Goal: Complete application form: Complete application form

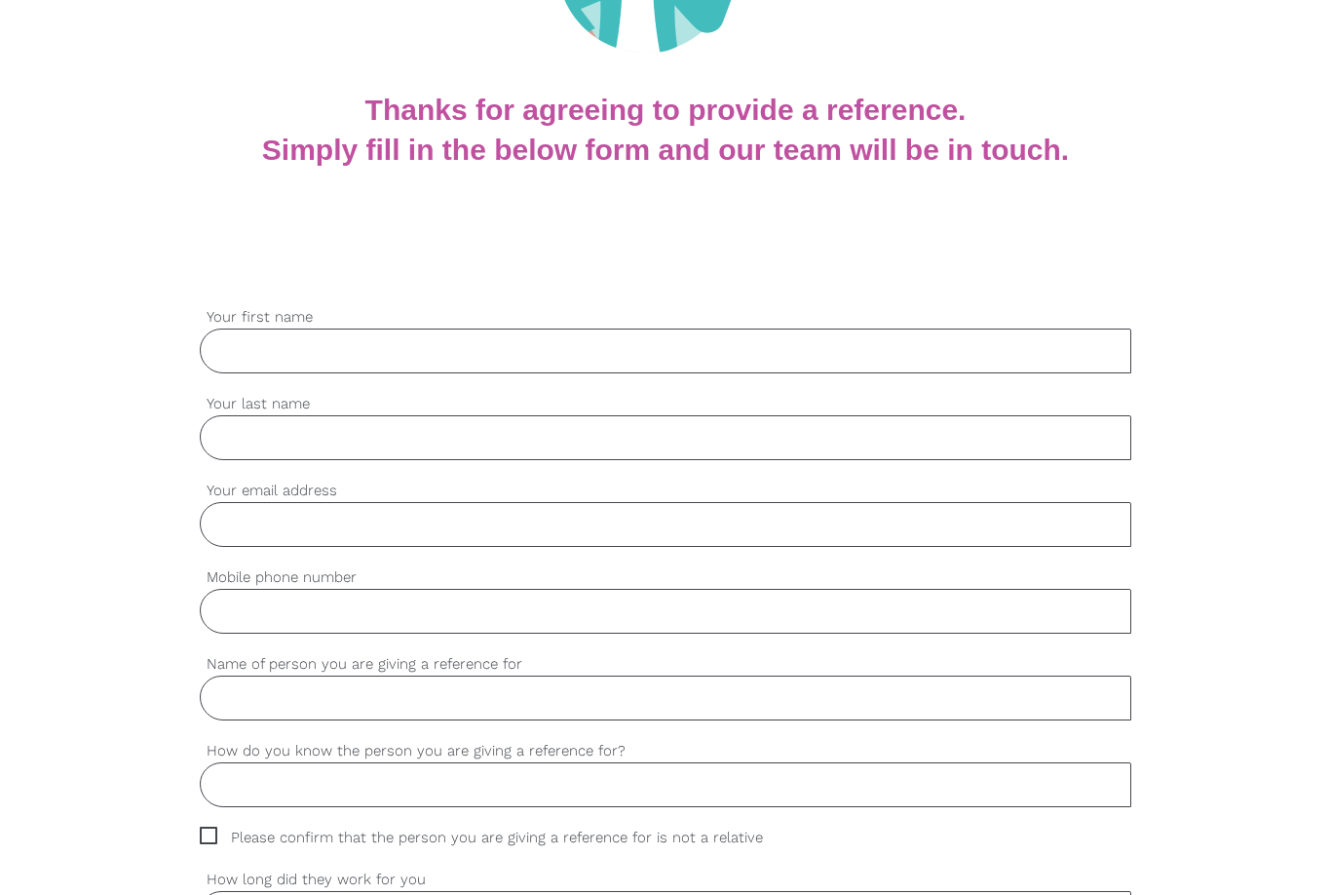
scroll to position [324, 0]
click at [283, 358] on input "Your first name" at bounding box center [666, 351] width 932 height 45
type input "[PERSON_NAME]"
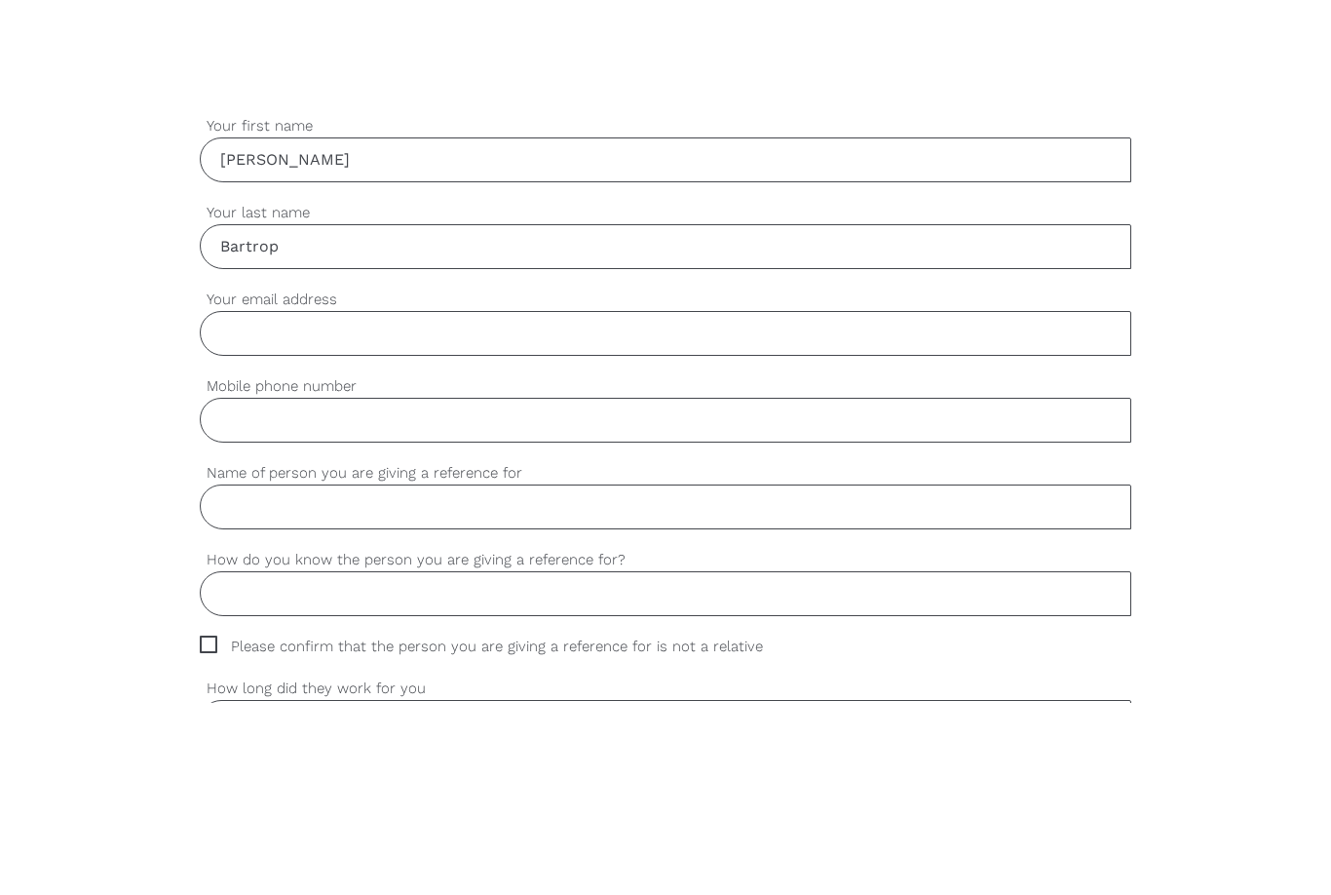
type input "Bartrop"
click at [283, 503] on input "Your email address" at bounding box center [666, 525] width 932 height 45
type input "[EMAIL_ADDRESS][DOMAIN_NAME]"
click at [276, 590] on input "Mobile phone number" at bounding box center [666, 612] width 932 height 45
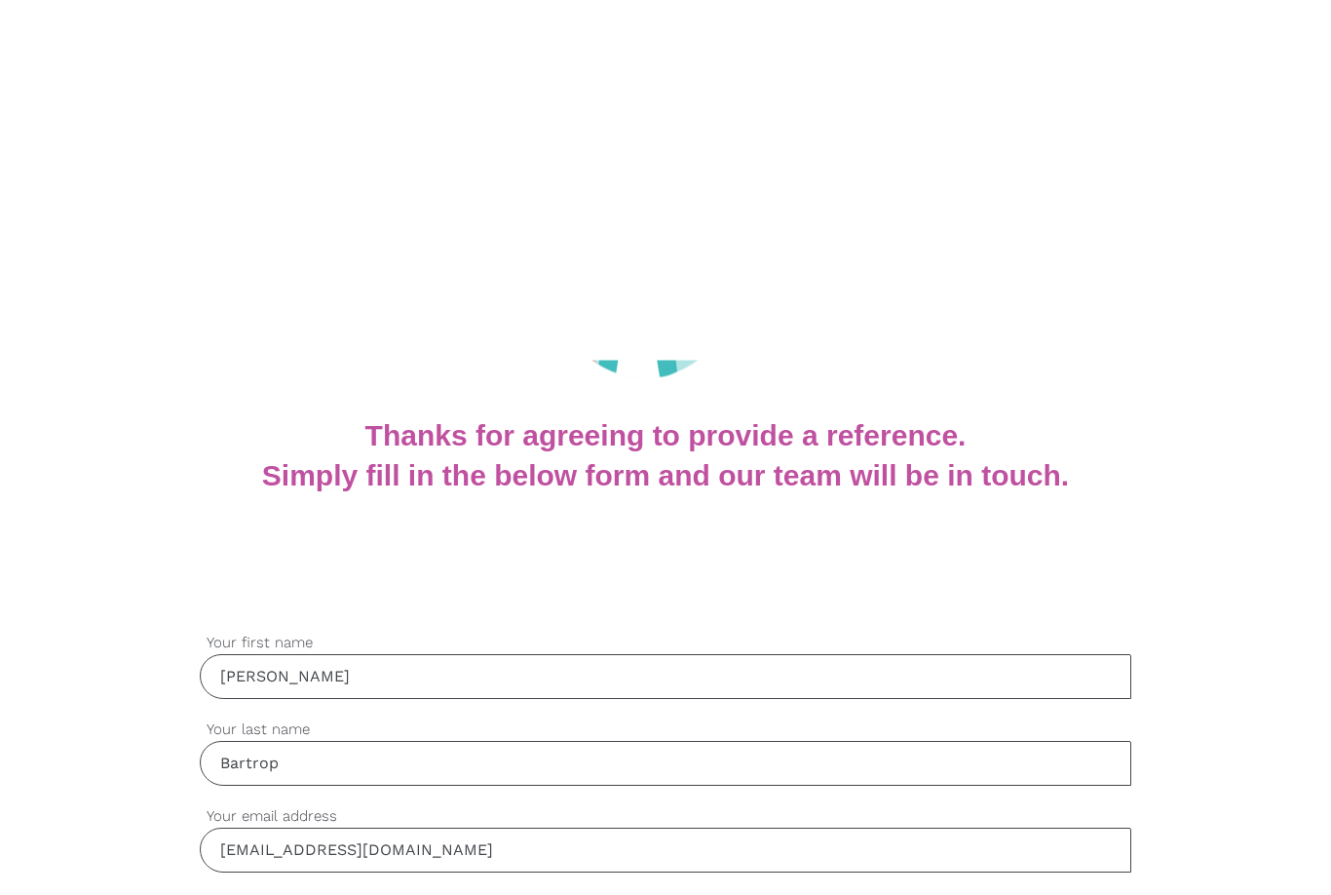
scroll to position [363, 0]
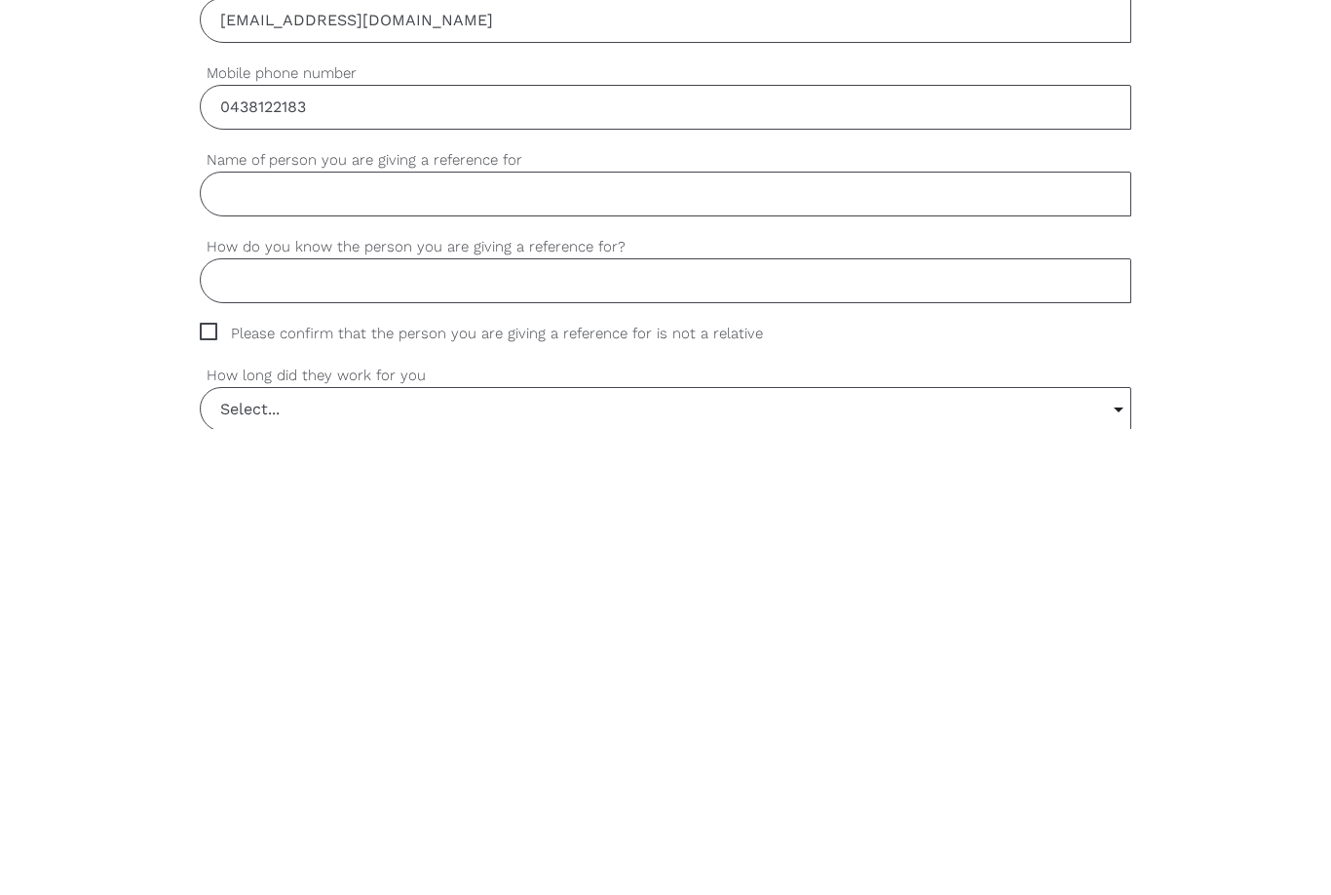
type input "0438122183"
click at [266, 637] on input "Name of person you are giving a reference for" at bounding box center [666, 659] width 932 height 45
type input "[PERSON_NAME]"
click at [271, 724] on input "How do you know the person you are giving a reference for?" at bounding box center [666, 746] width 932 height 45
type input "Worked with her"
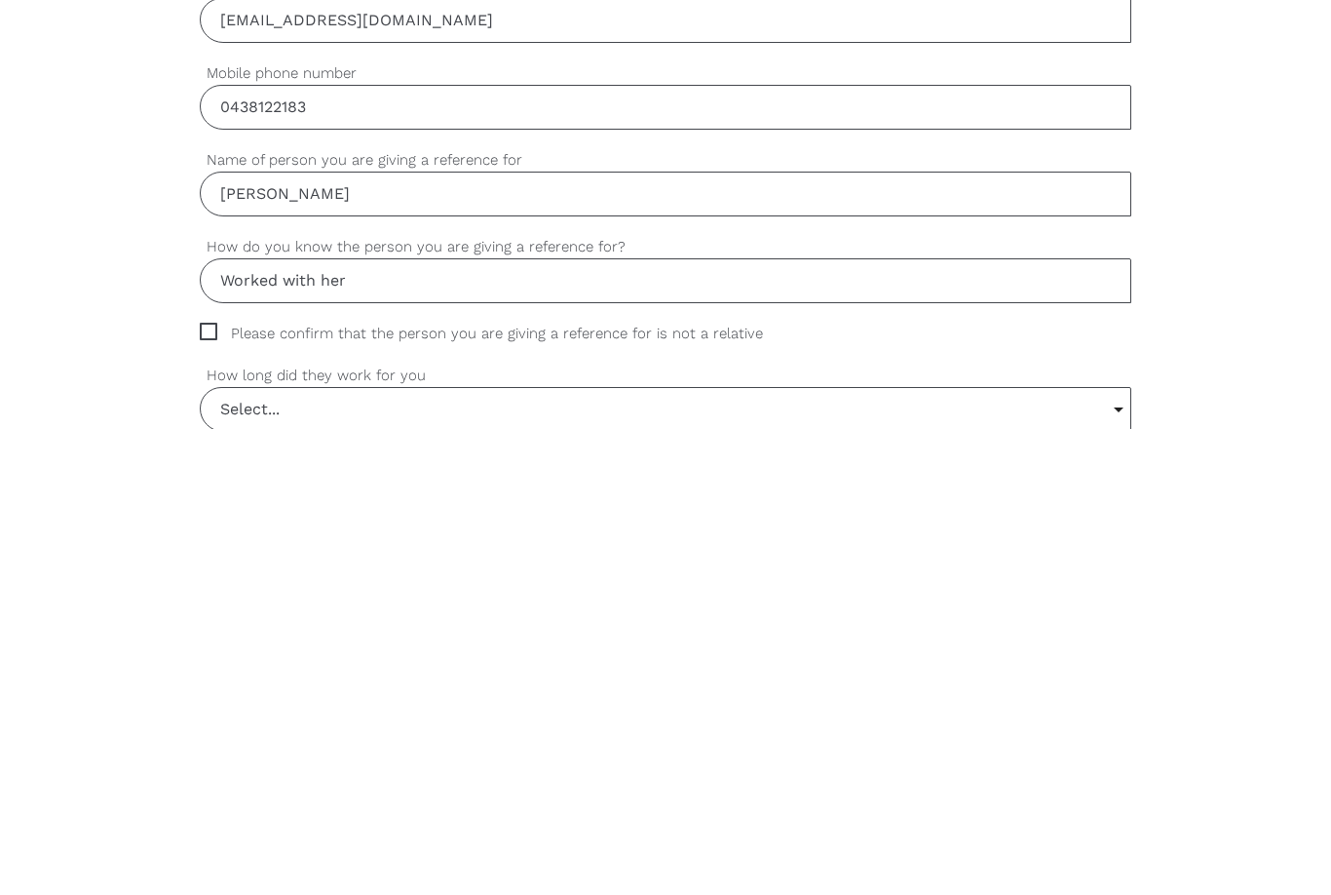
click at [208, 788] on span "Please confirm that the person you are giving a reference for is not a relative" at bounding box center [500, 799] width 600 height 22
click at [208, 788] on input "Please confirm that the person you are giving a reference for is not a relative" at bounding box center [206, 794] width 13 height 13
checkbox input "true"
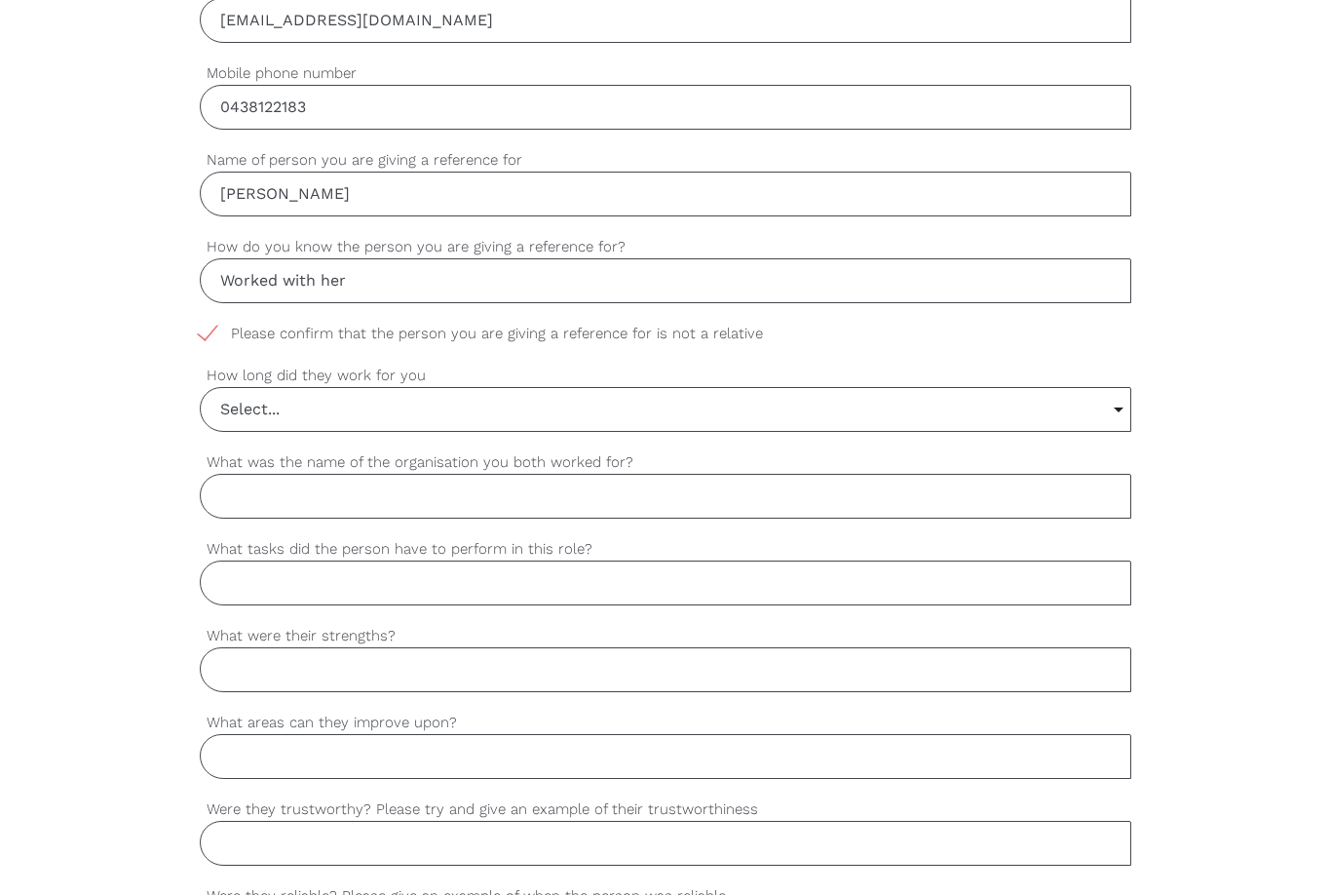
click at [1121, 407] on input "Select..." at bounding box center [666, 409] width 930 height 43
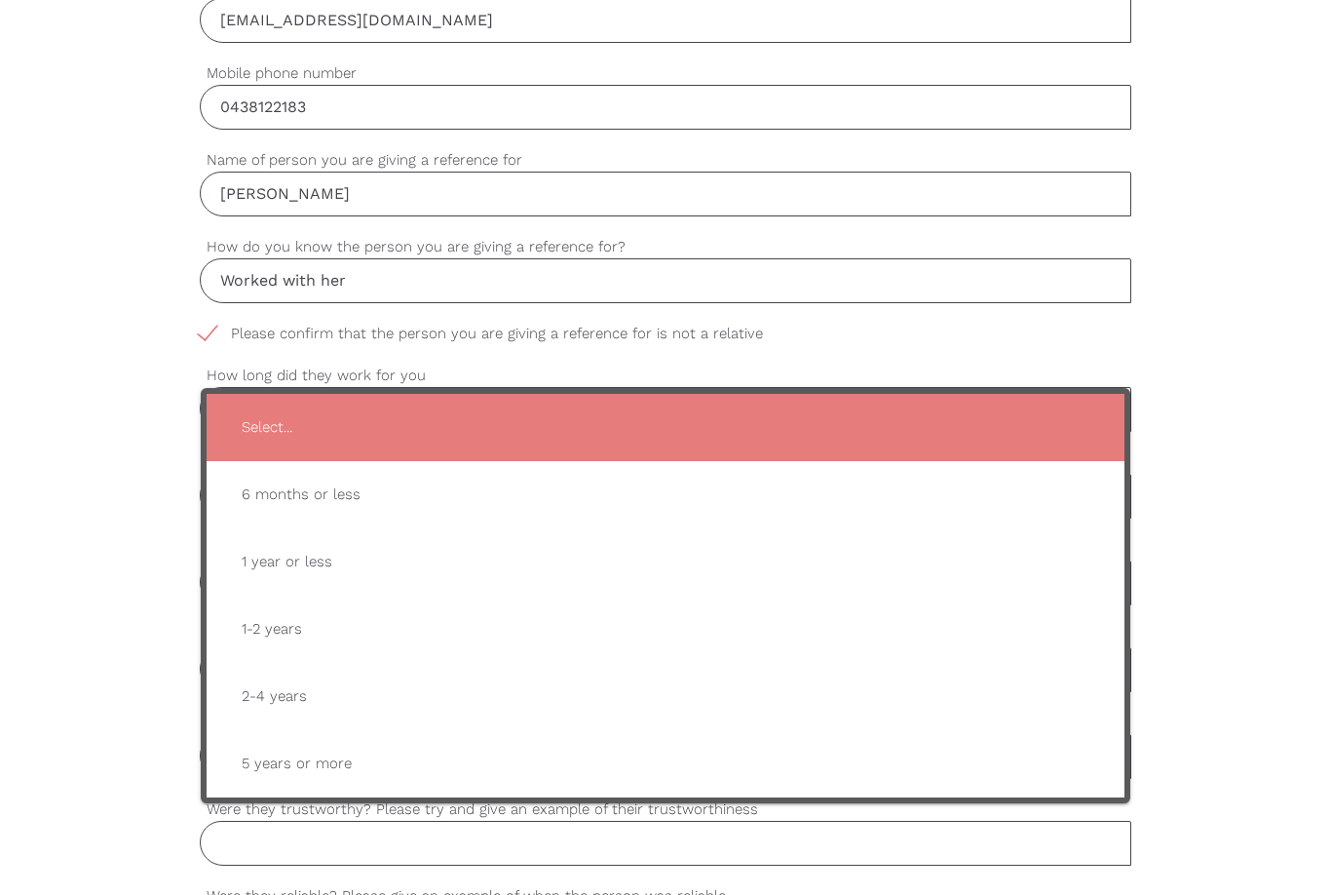
type input "1 year or less"
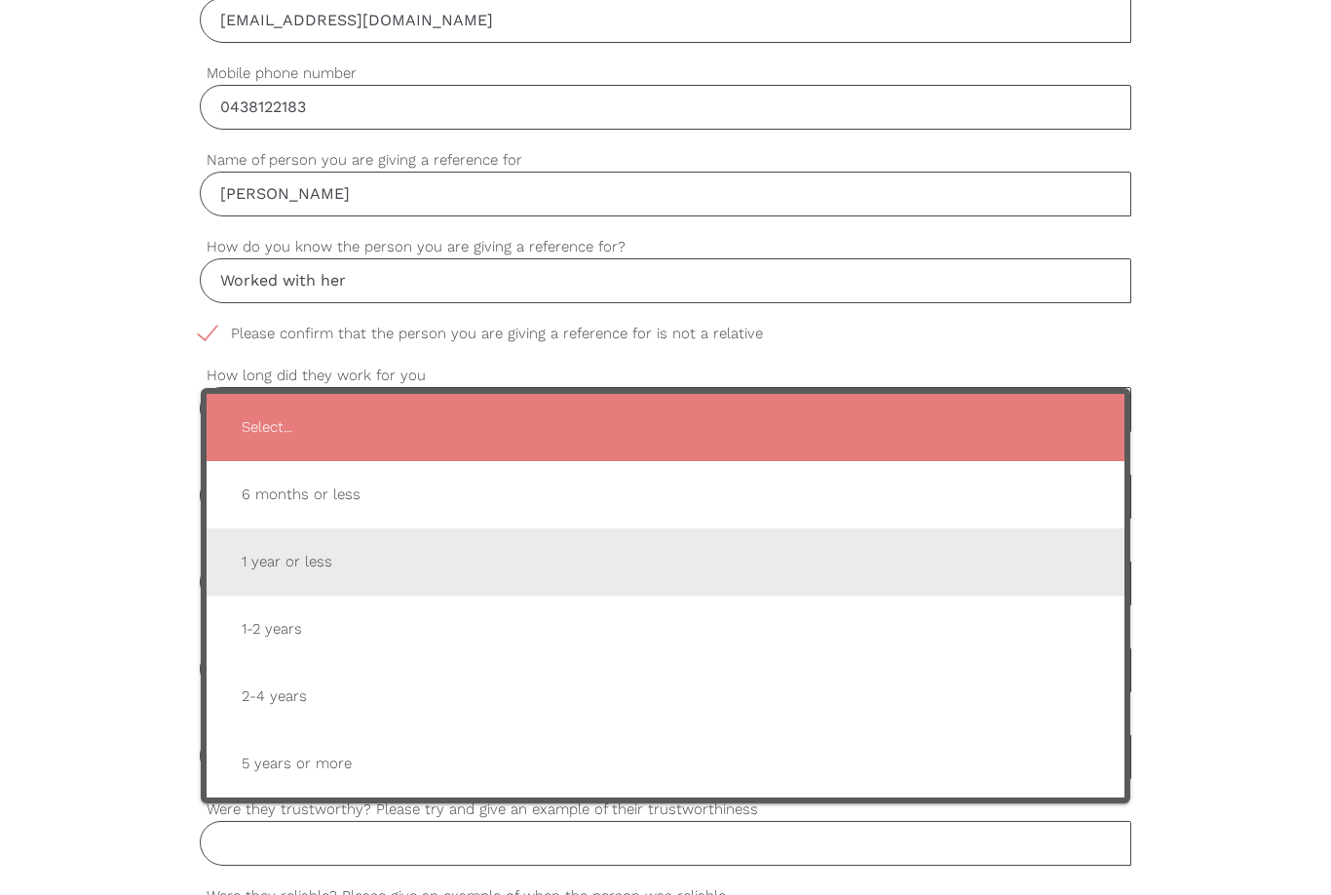
click at [320, 563] on span "1 year or less" at bounding box center [665, 562] width 879 height 48
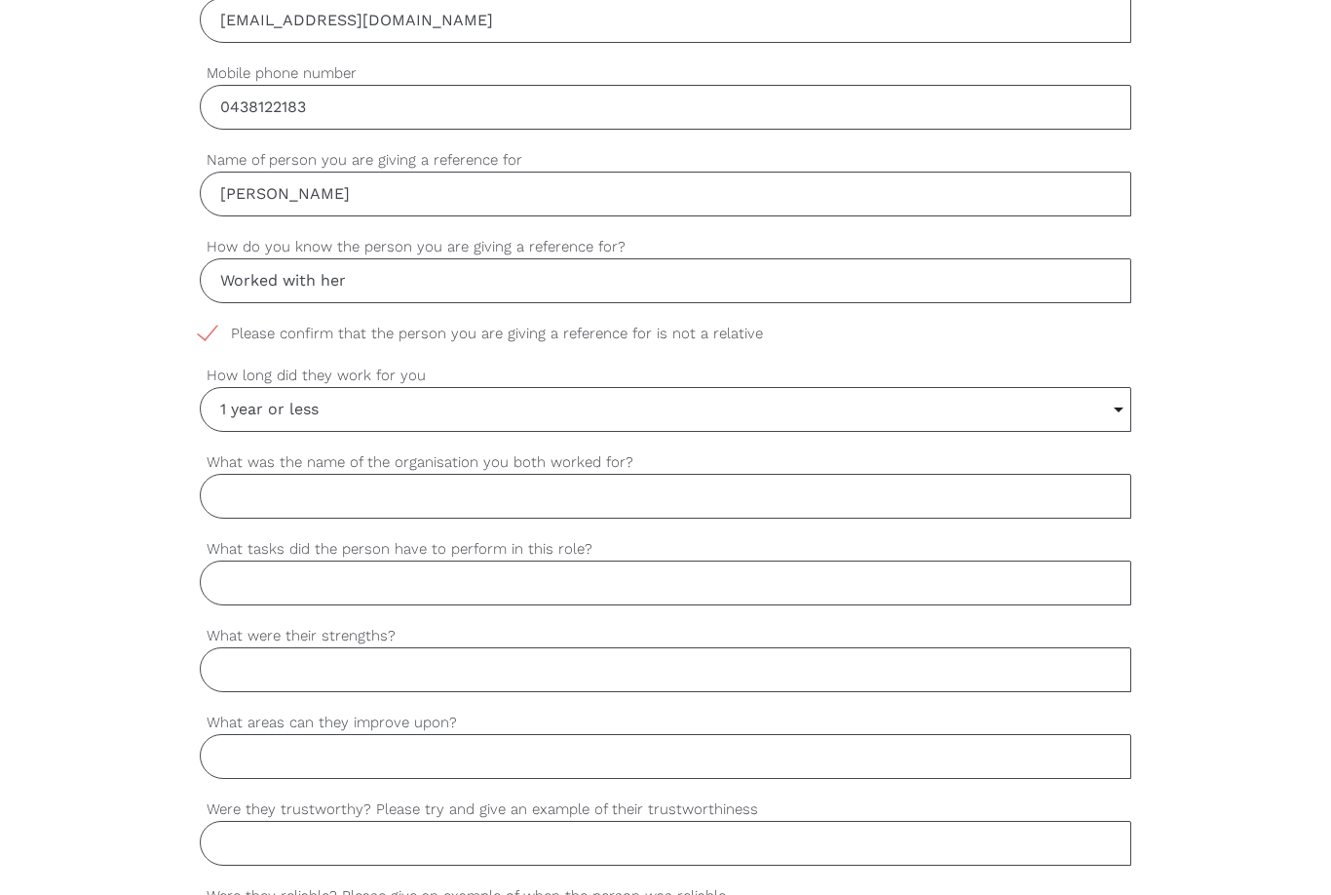
click at [265, 498] on input "What was the name of the organisation you both worked for?" at bounding box center [666, 496] width 932 height 45
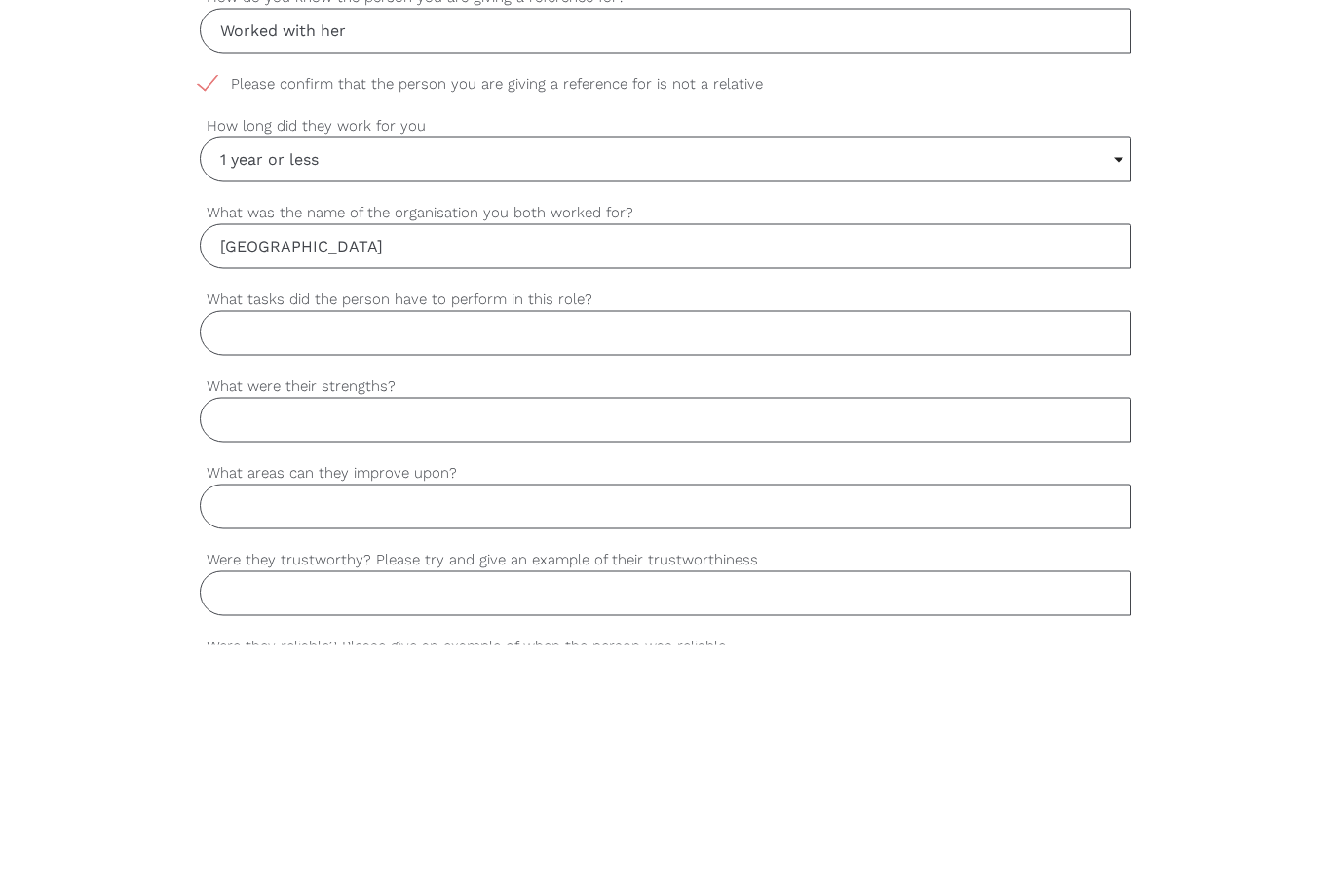
type input "[GEOGRAPHIC_DATA]"
click at [275, 560] on input "What tasks did the person have to perform in this role?" at bounding box center [666, 582] width 932 height 45
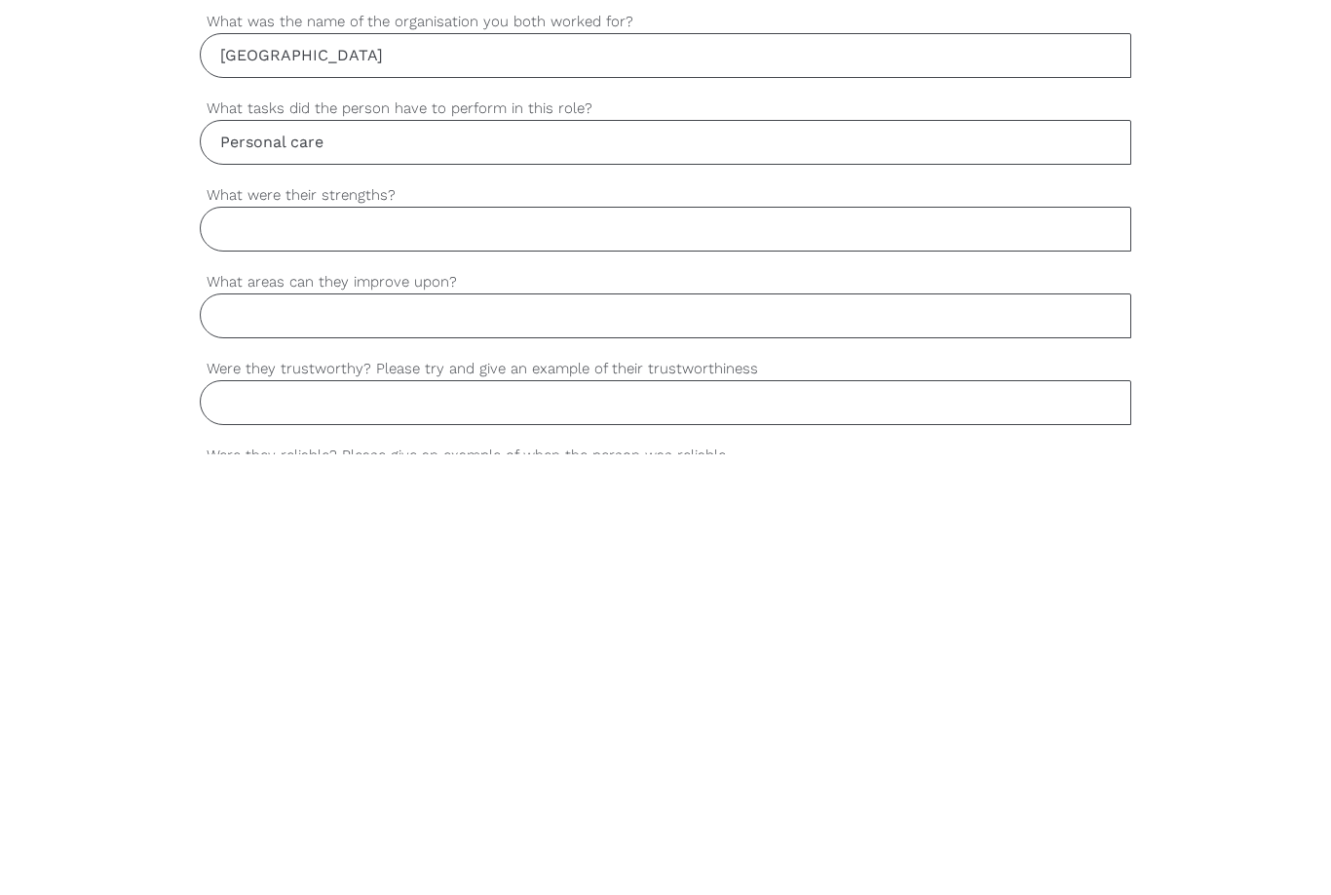
type input "Personal care"
click at [264, 647] on input "What were their strengths?" at bounding box center [666, 669] width 932 height 45
type input "Able to assist when needed"
click at [271, 734] on input "What areas can they improve upon?" at bounding box center [666, 756] width 932 height 45
type input "Further experience with increase her skills"
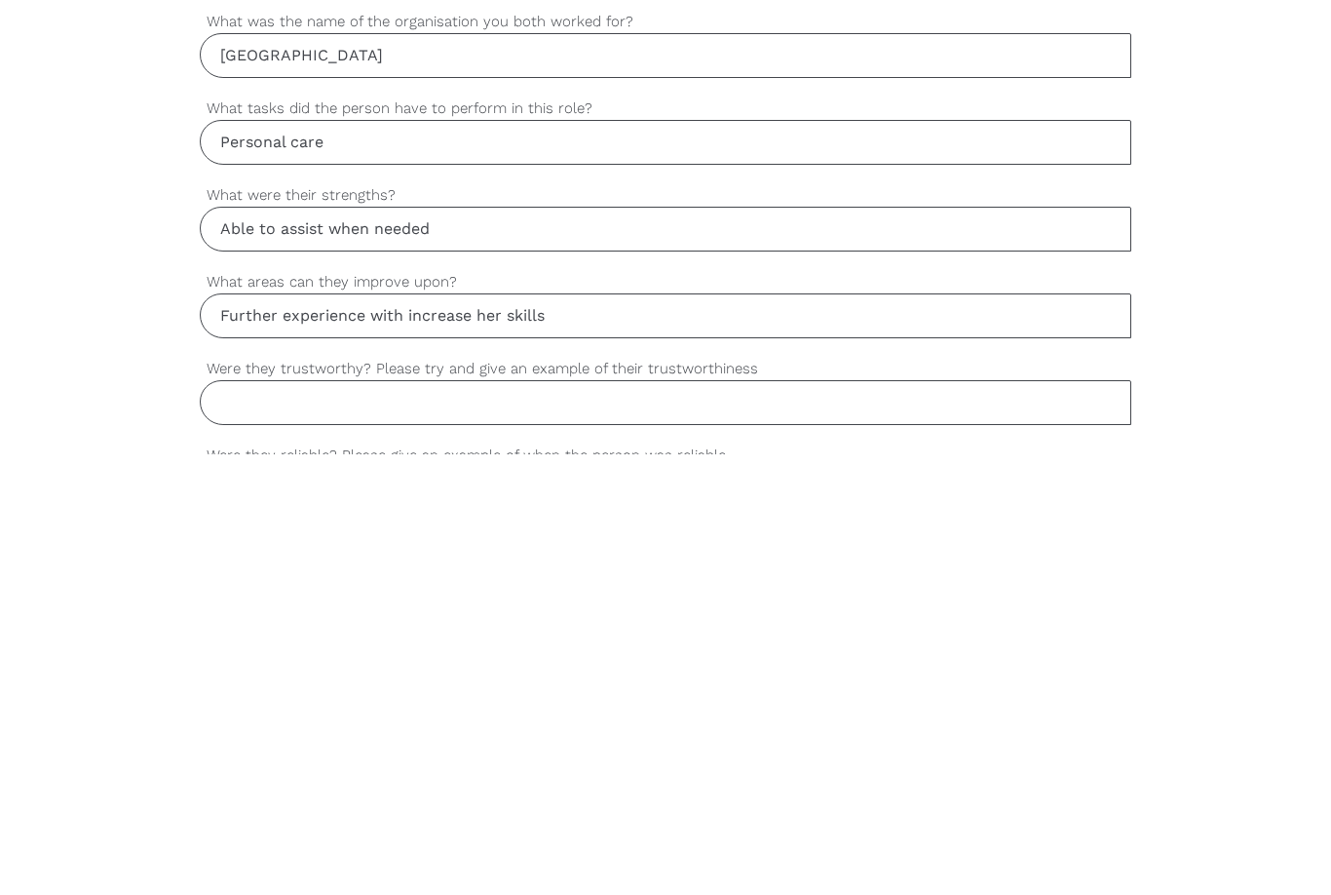
click at [271, 821] on input "Were they trustworthy? Please try and give an example of their trustworthiness" at bounding box center [666, 843] width 932 height 45
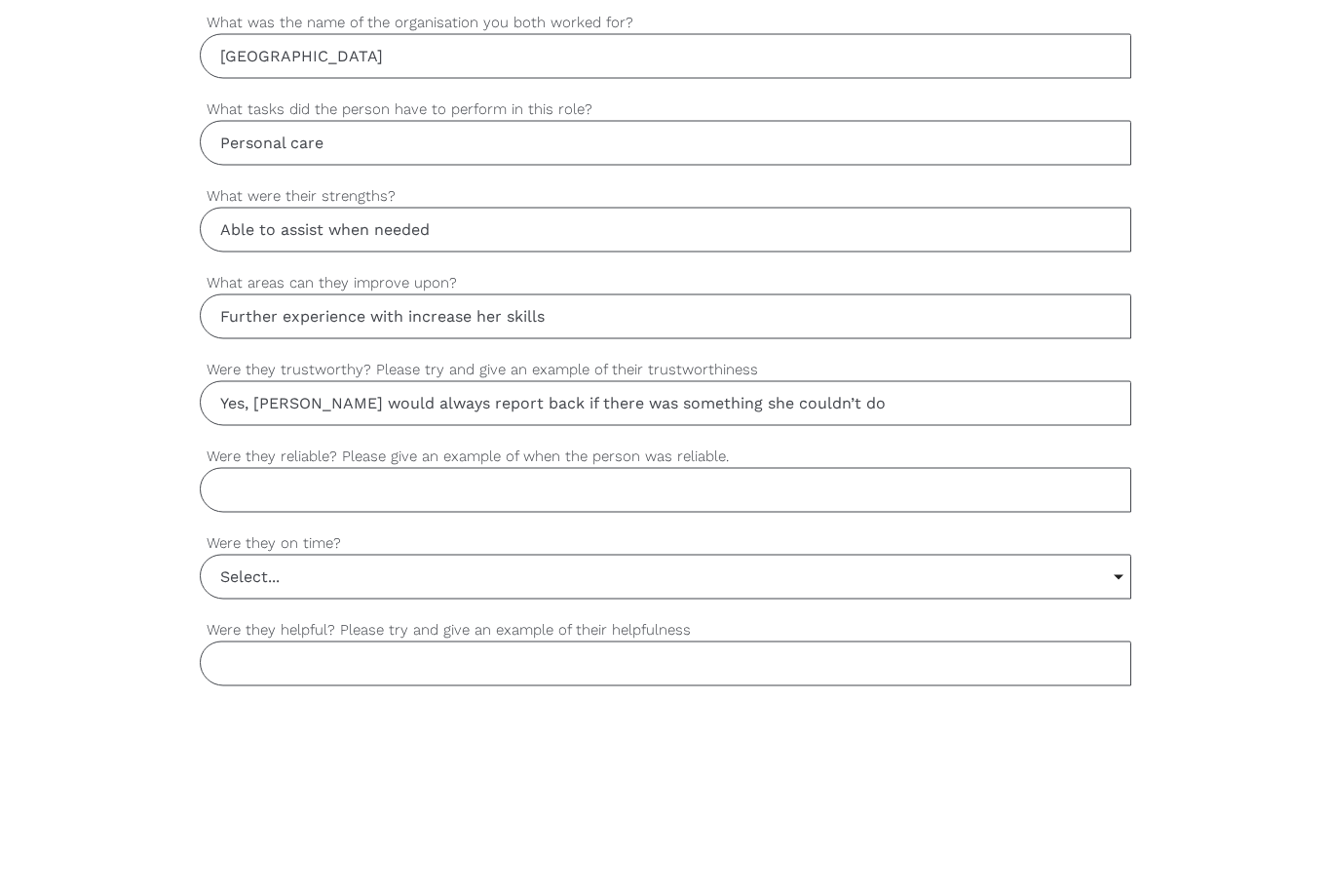
scroll to position [1072, 0]
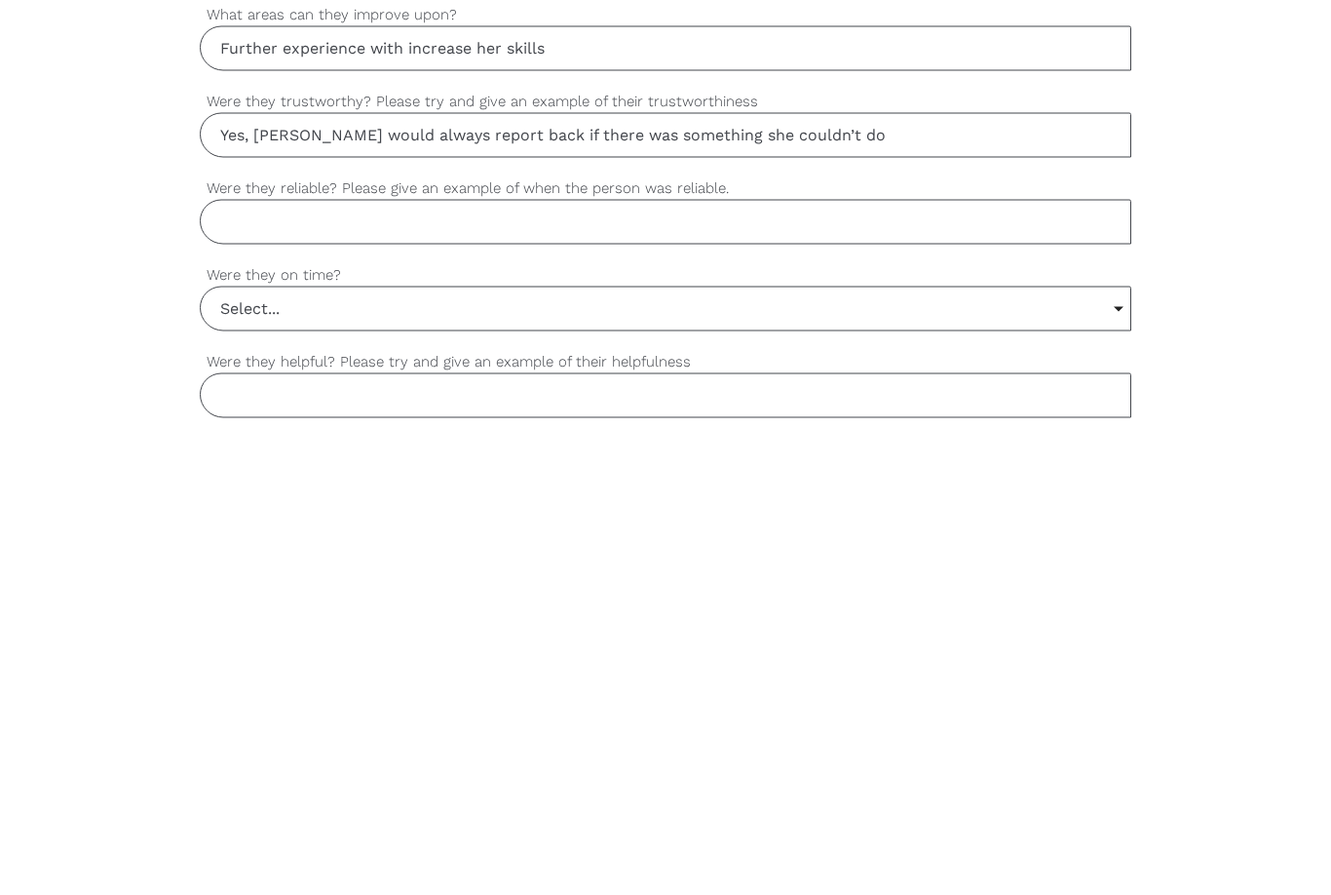
type input "Yes, [PERSON_NAME] would always report back if there was something she couldn’t…"
click at [282, 664] on input "Were they reliable? Please give an example of when the person was reliable." at bounding box center [666, 686] width 932 height 45
type input "Yes, always on time and there to fulfill her shift"
click at [285, 751] on input "Select..." at bounding box center [666, 772] width 930 height 43
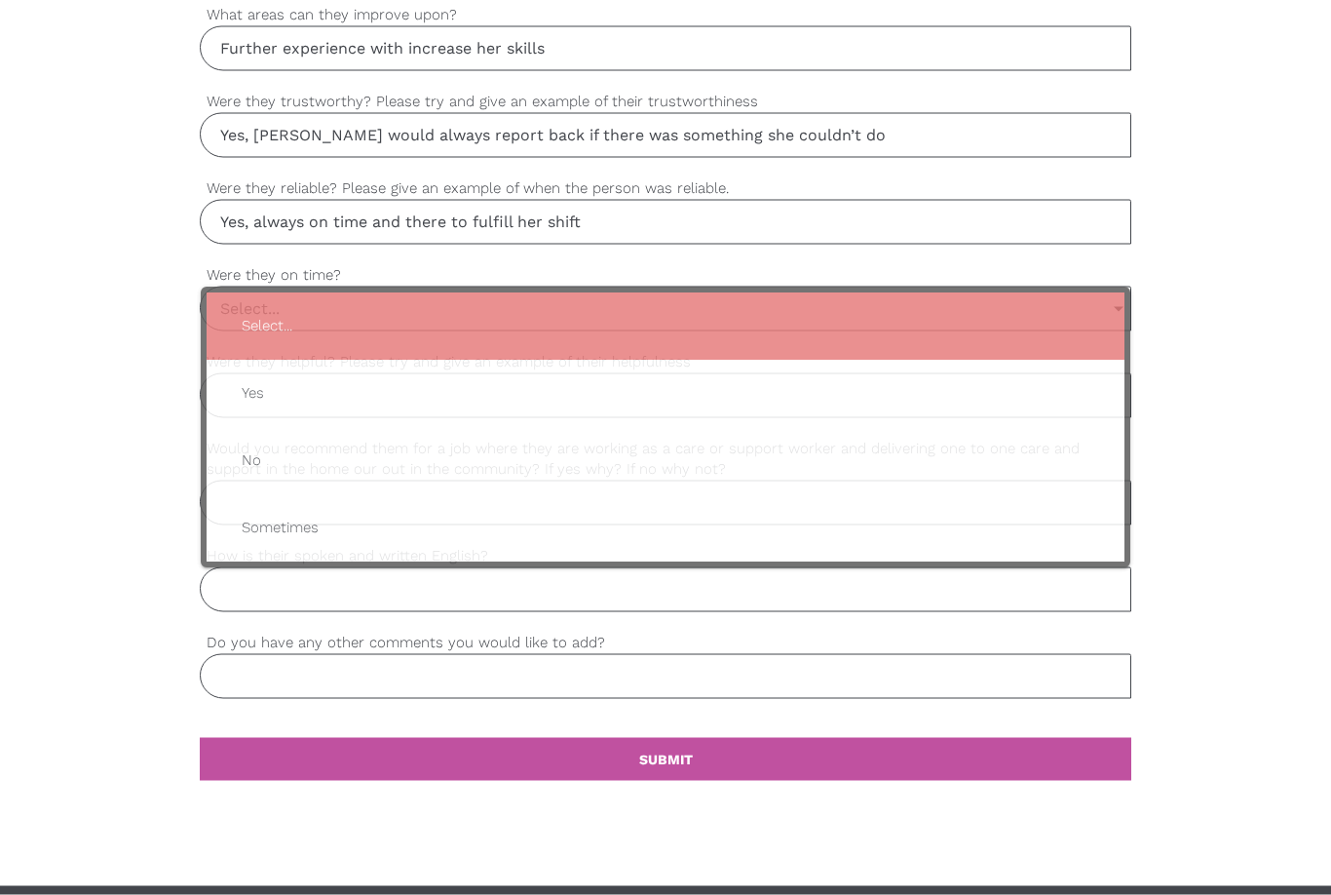
scroll to position [1537, 0]
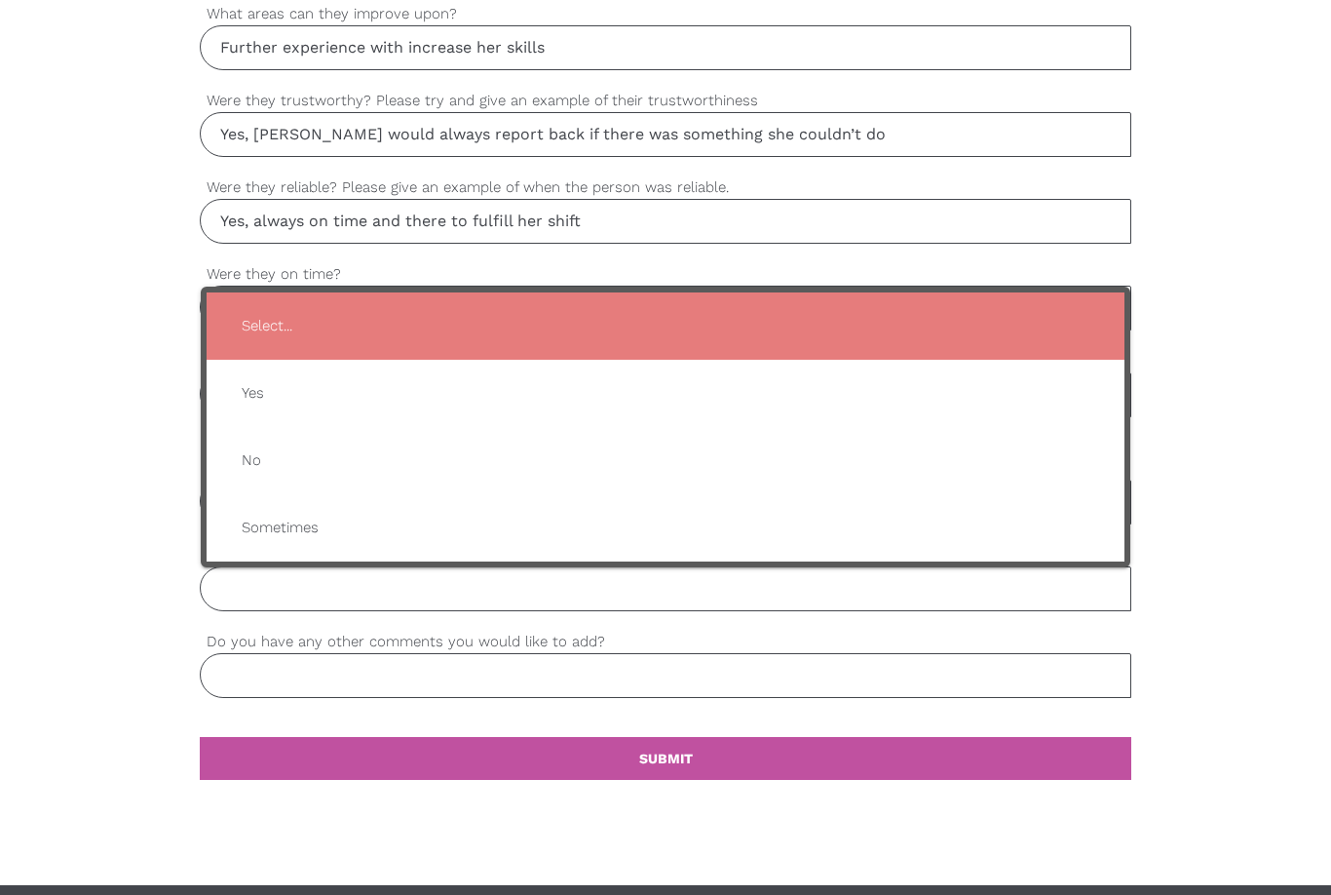
type input "Yes"
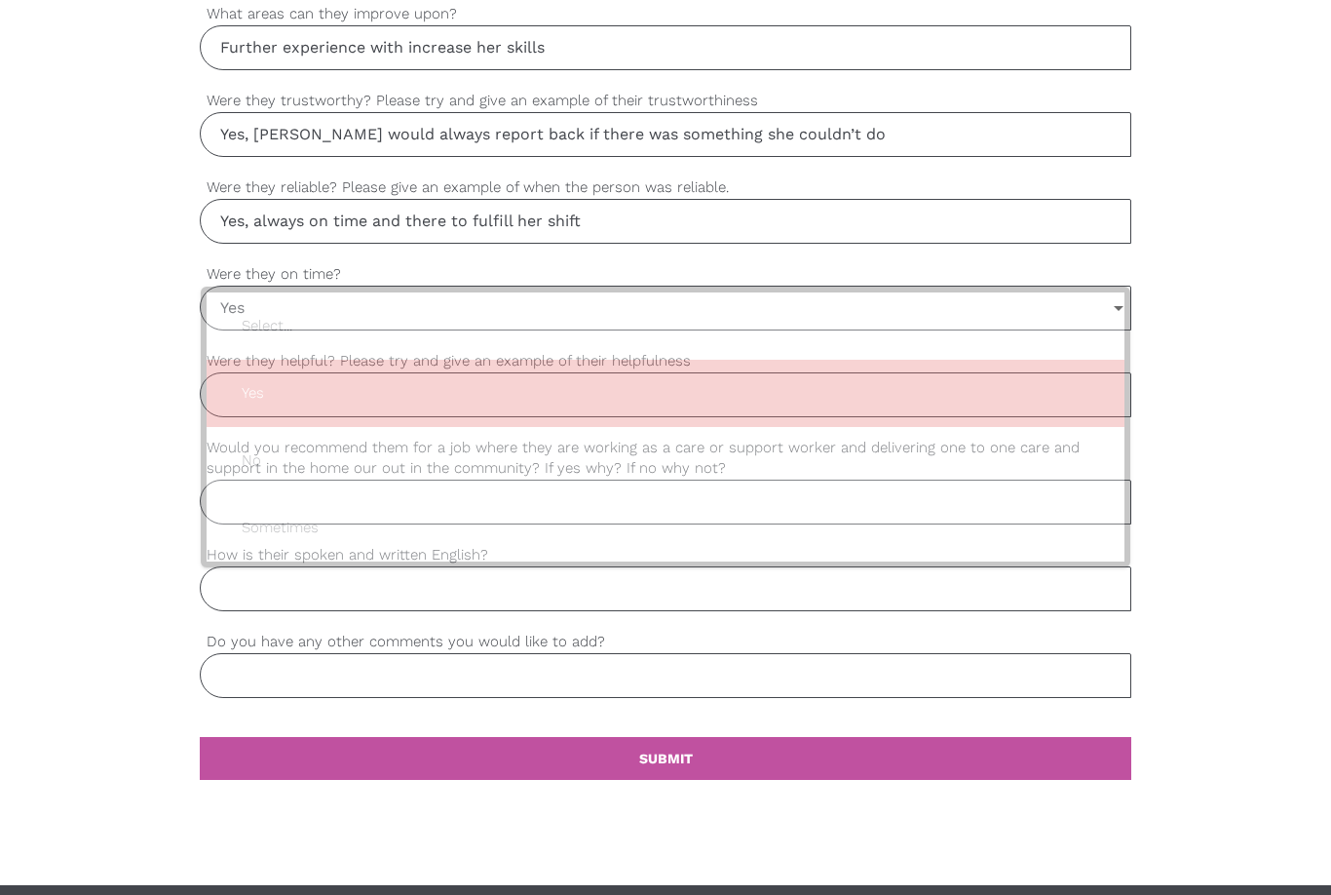
click at [267, 388] on span "Yes" at bounding box center [665, 393] width 879 height 48
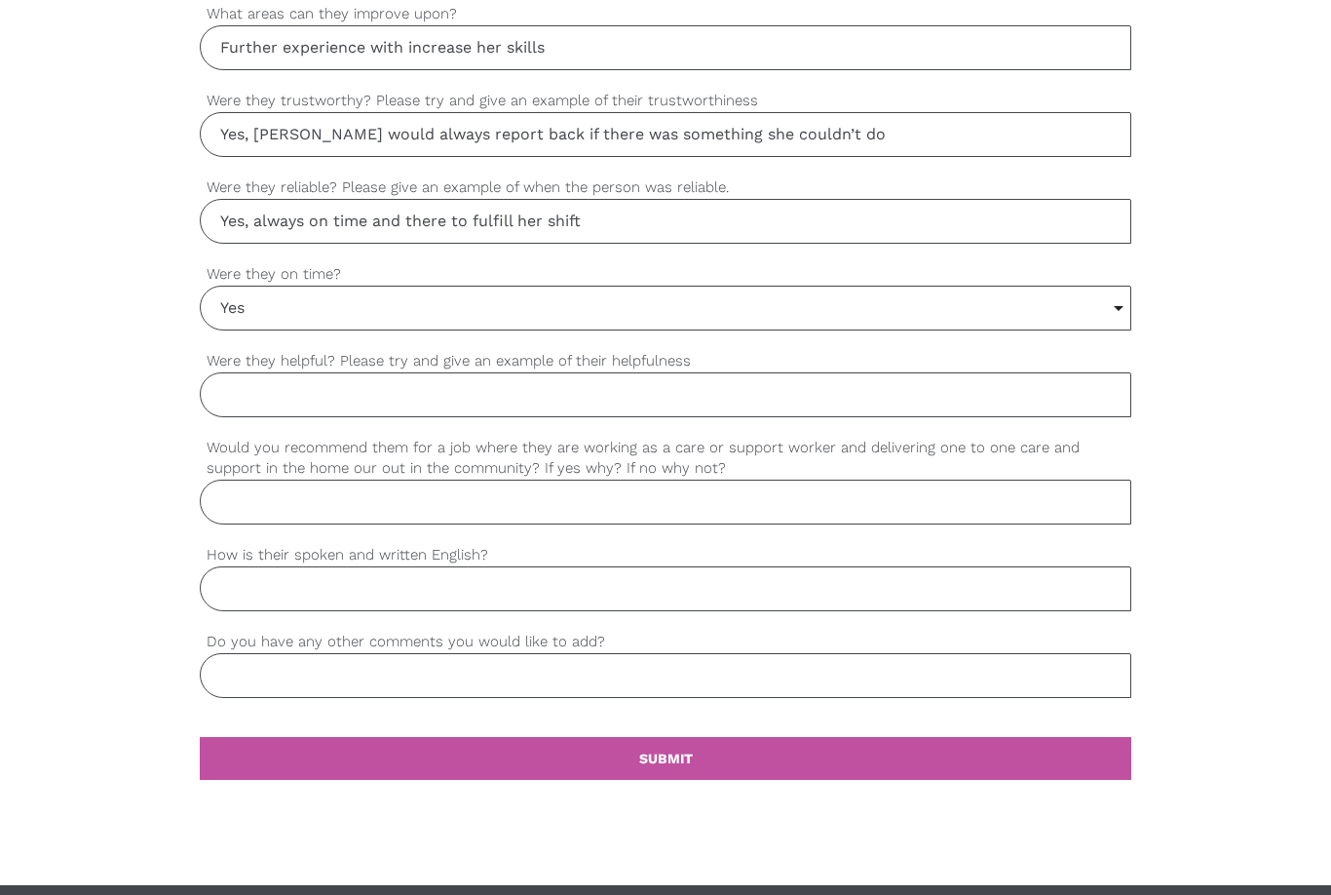
click at [253, 397] on input "Were they helpful? Please try and give an example of their helpfulness" at bounding box center [666, 394] width 932 height 45
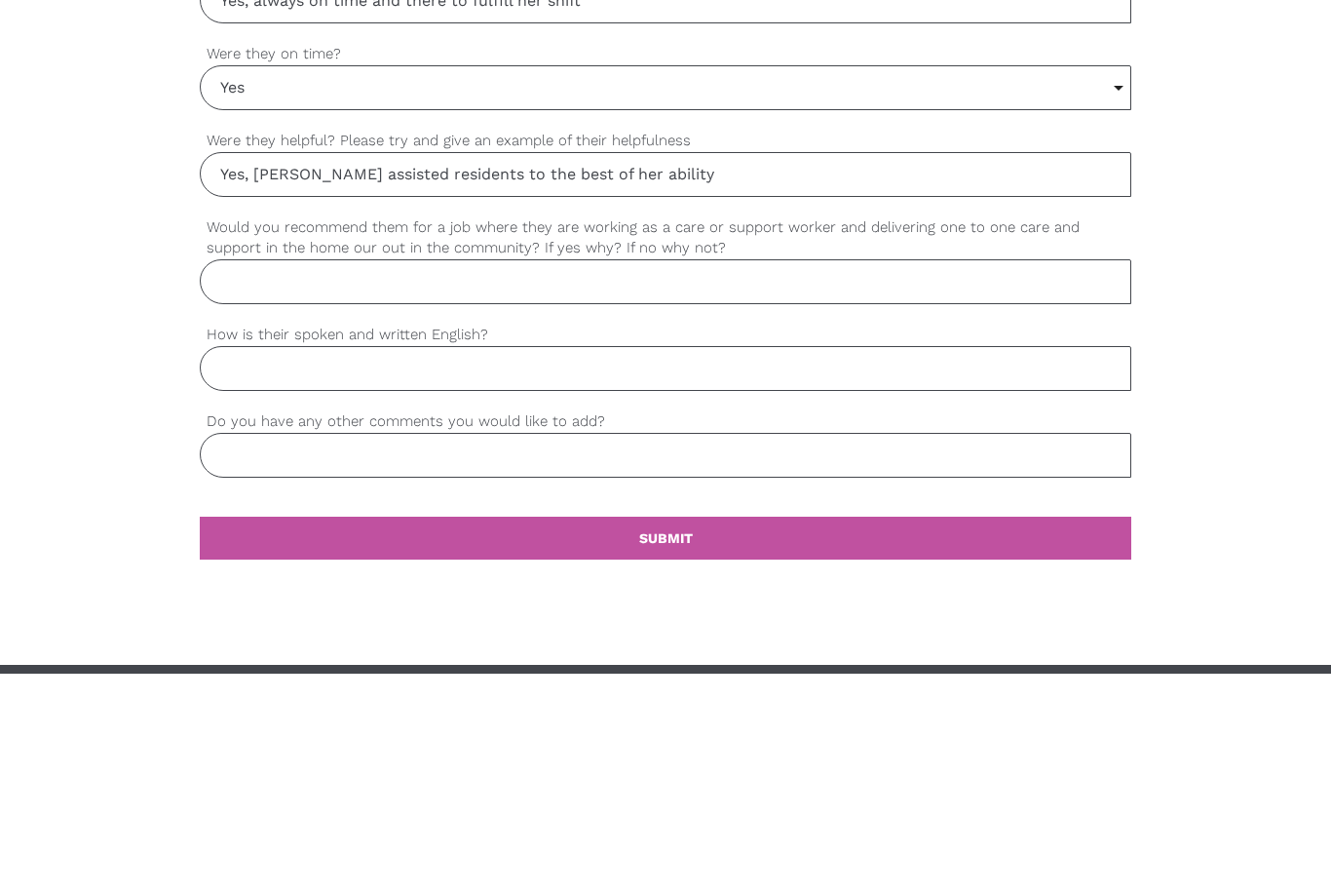
type input "Yes, [PERSON_NAME] assisted residents to the best of her ability"
click at [268, 480] on input "Would you recommend them for a job where they are working as a care or support …" at bounding box center [666, 502] width 932 height 45
type input "I"
click at [418, 480] on input "I am sure [PERSON_NAME] will fulfill any position to the best of her ability" at bounding box center [666, 502] width 932 height 45
type input "I am sure [PERSON_NAME] will fulfil any position to the best of her ability"
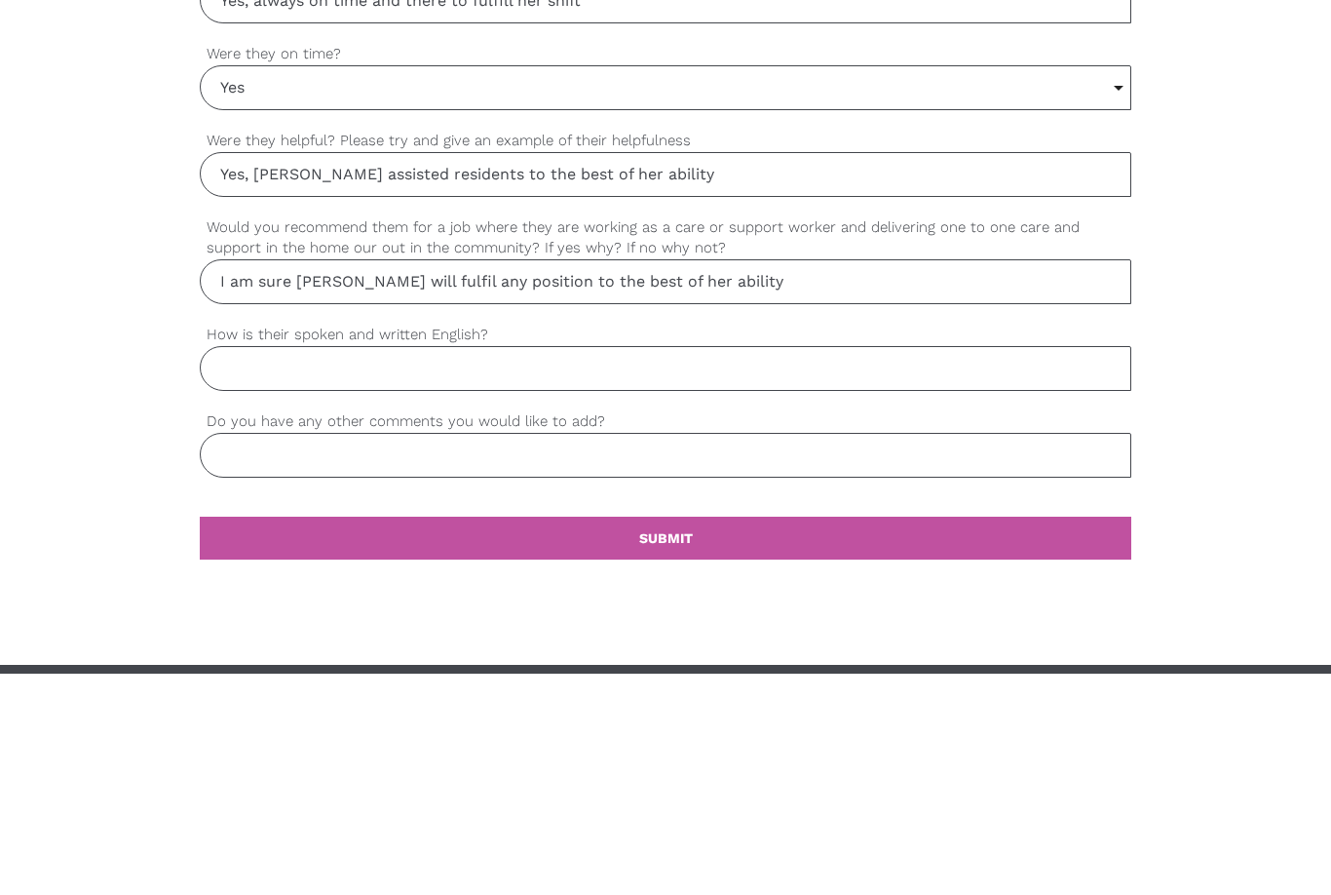
click at [251, 567] on input "How is their spoken and written English?" at bounding box center [666, 589] width 932 height 45
type input "A"
type input "It is good"
click at [1097, 654] on input "Do you have any other comments you would like to add?" at bounding box center [666, 676] width 932 height 45
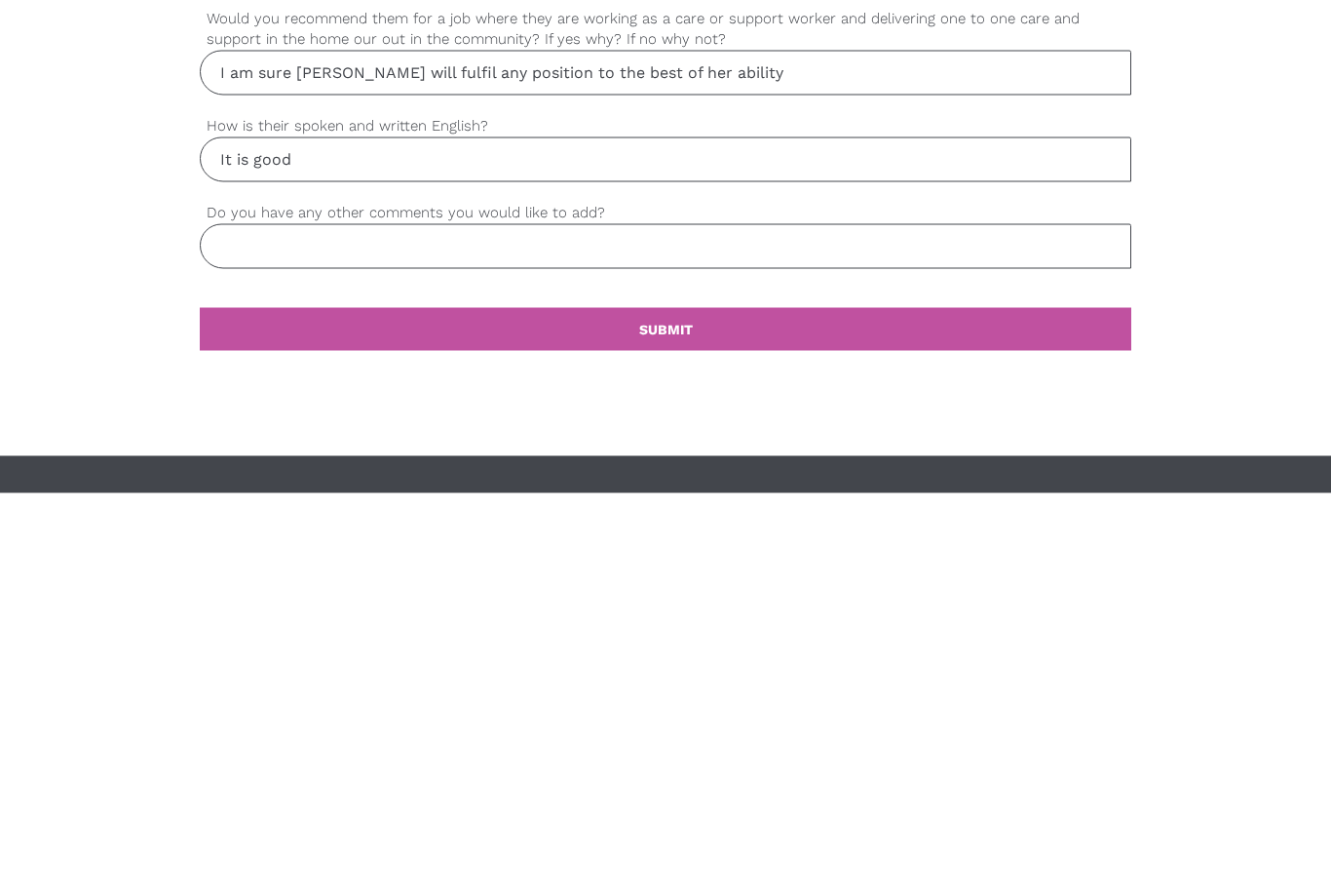
click at [682, 723] on b "SUBMIT" at bounding box center [666, 731] width 54 height 16
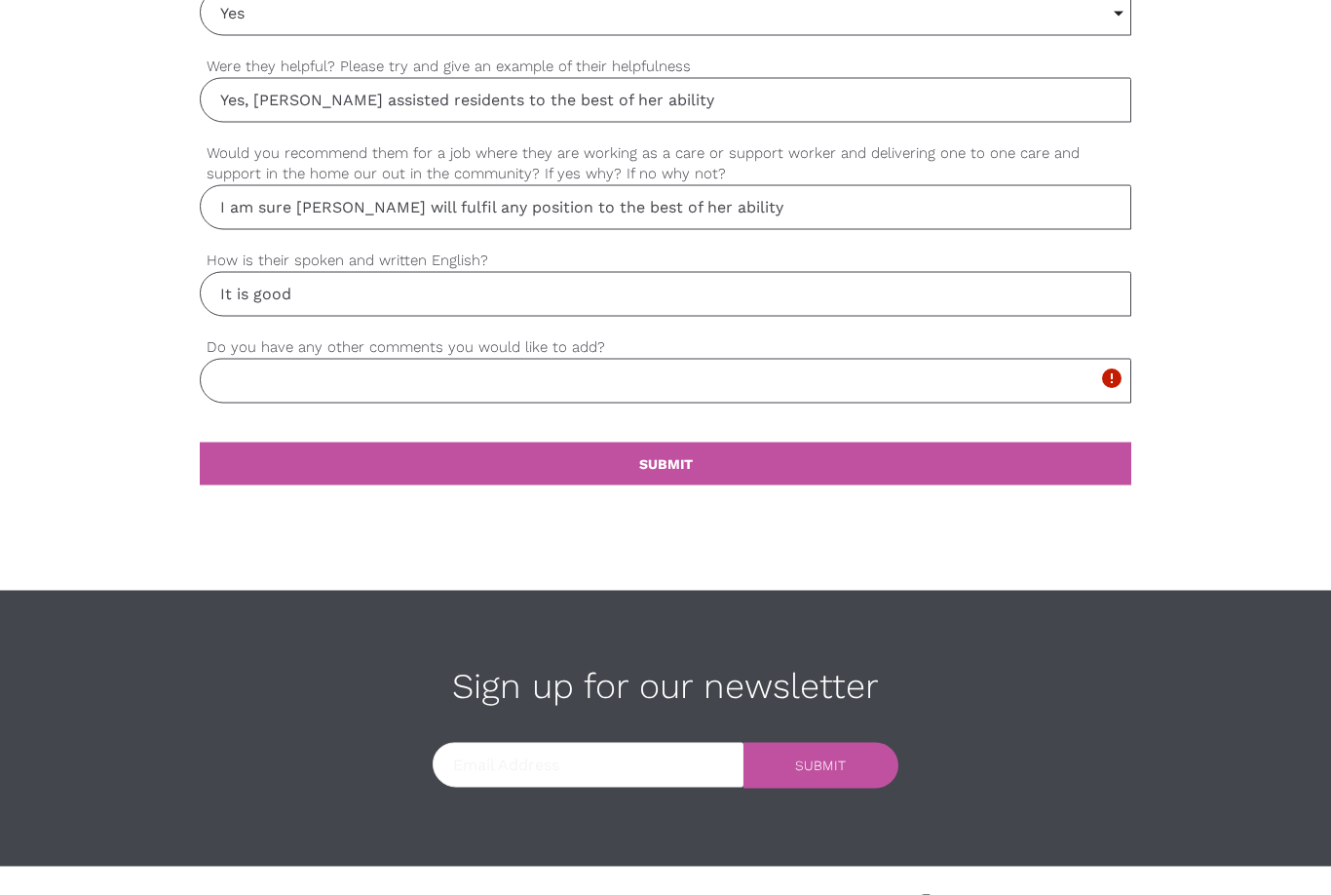
scroll to position [1808, 0]
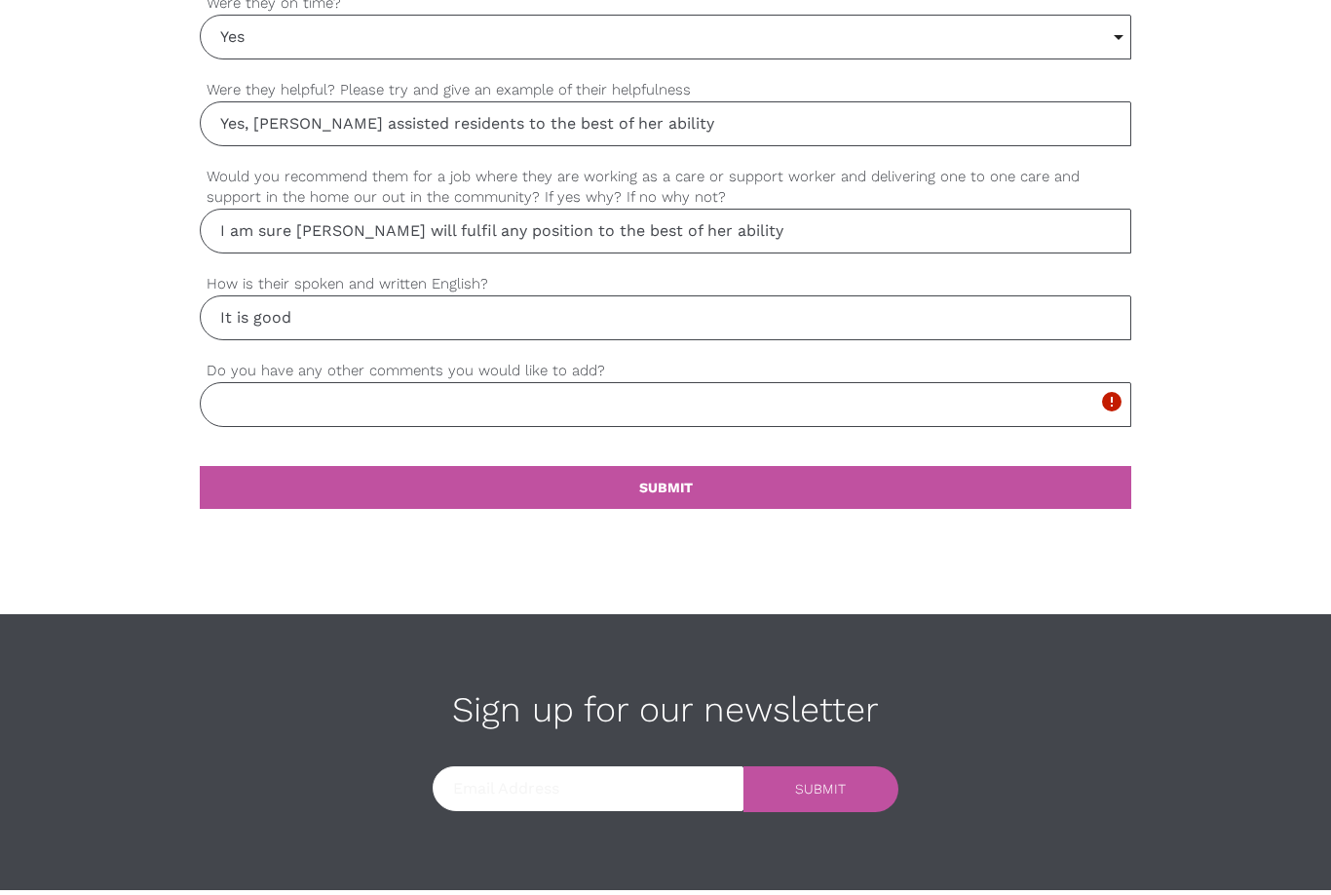
click at [278, 400] on input "Do you have any other comments you would like to add?" at bounding box center [666, 404] width 932 height 45
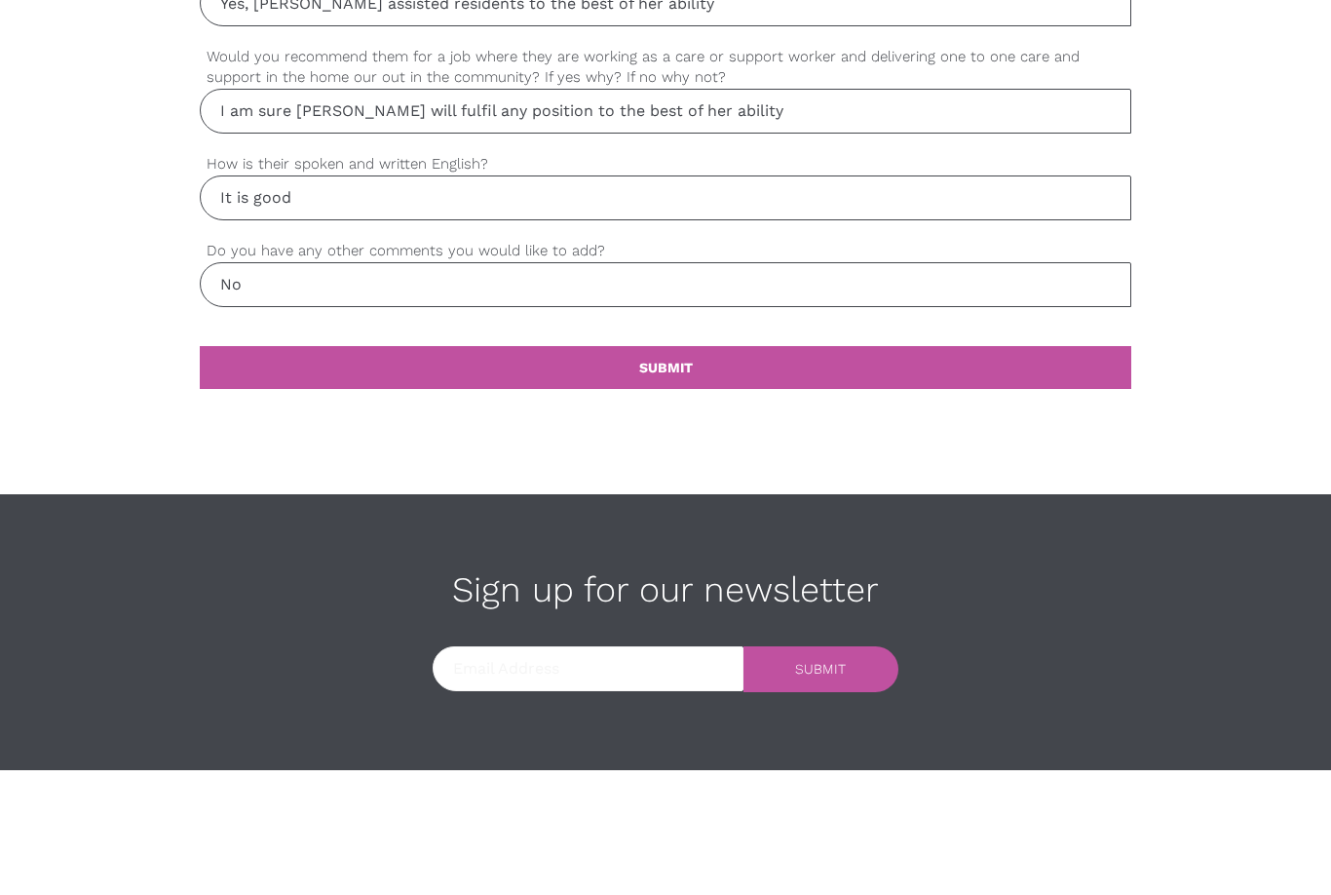
type input "No"
click at [671, 480] on b "SUBMIT" at bounding box center [666, 488] width 54 height 16
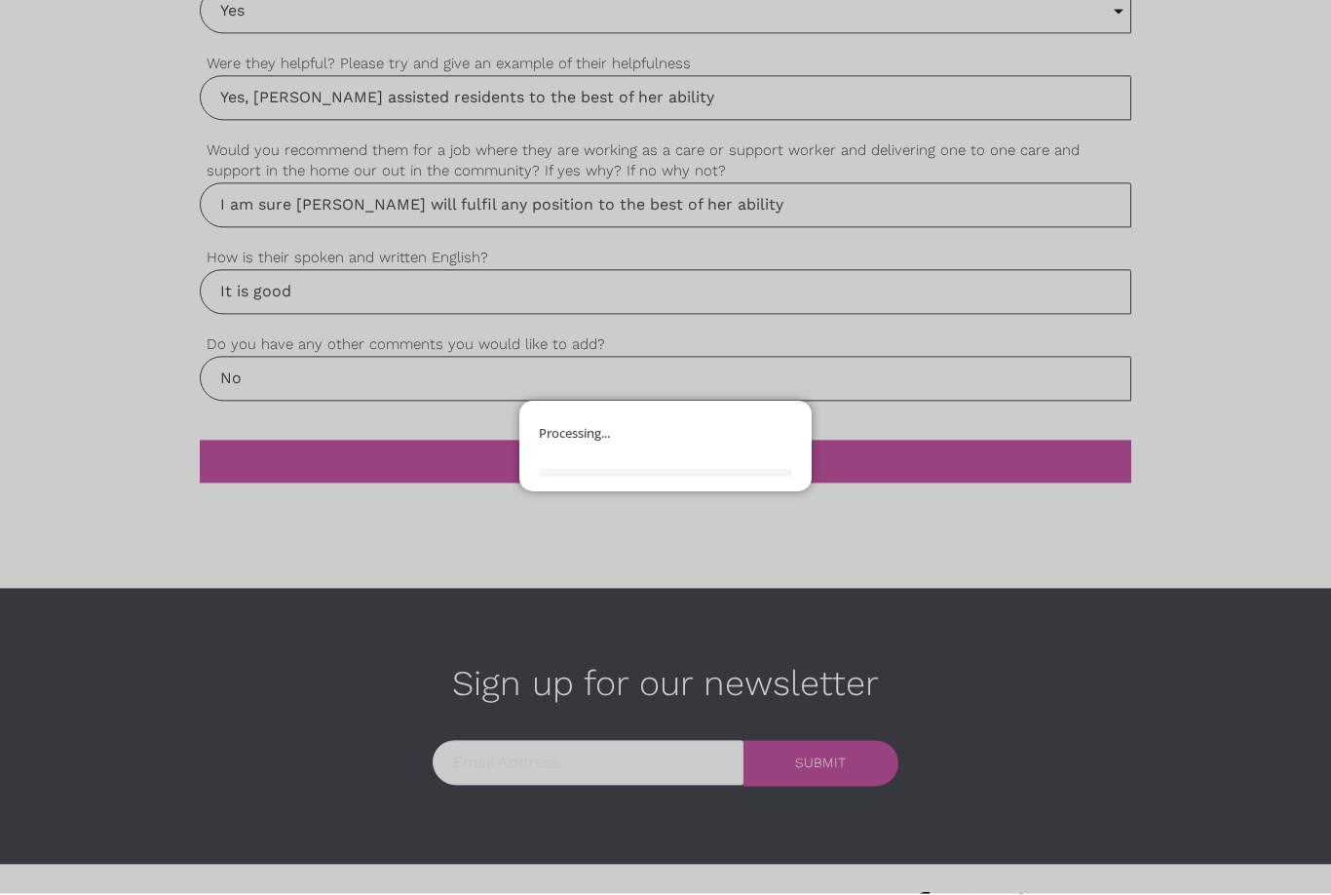
scroll to position [1896, 0]
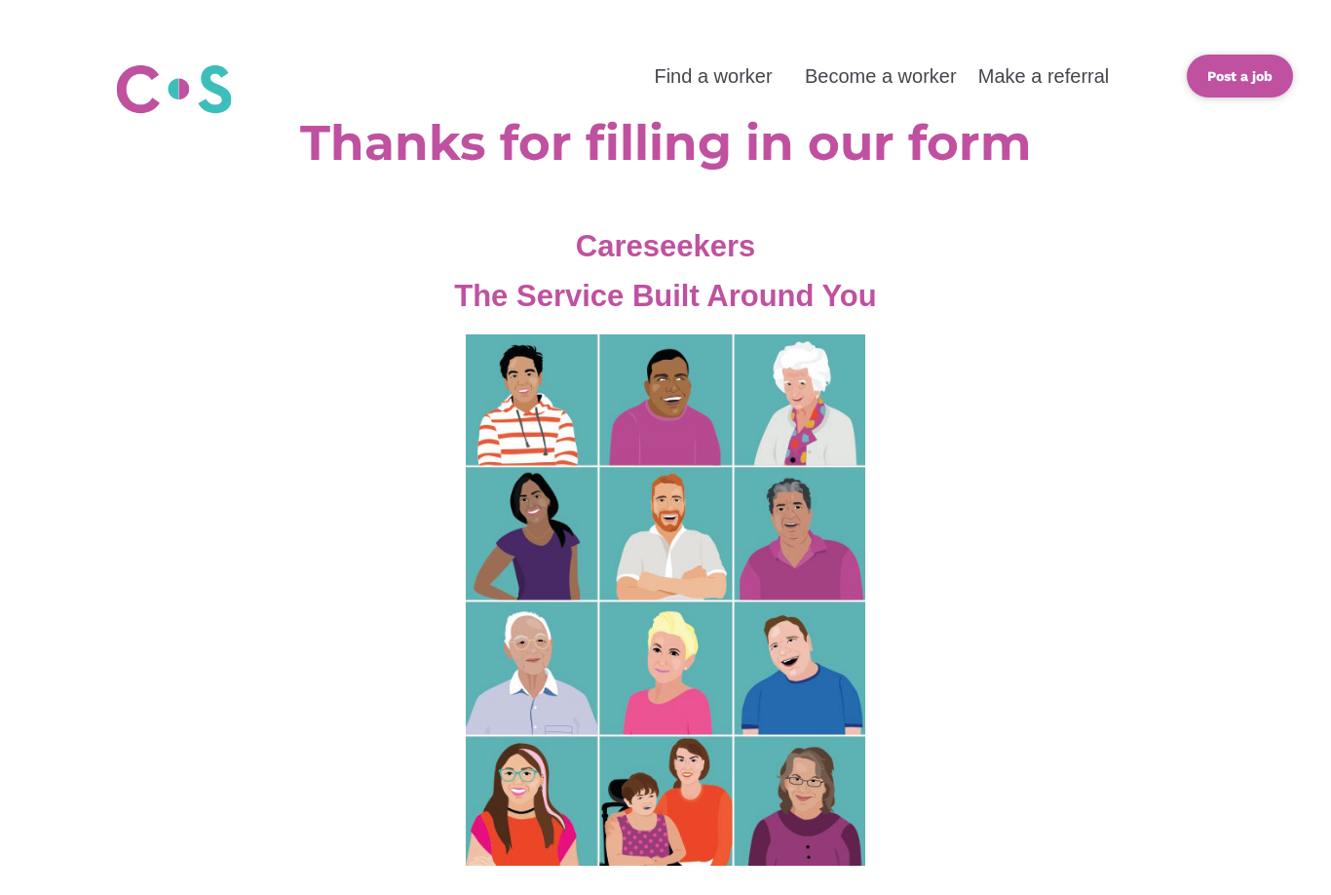
click at [893, 71] on link "Become a worker" at bounding box center [881, 75] width 152 height 21
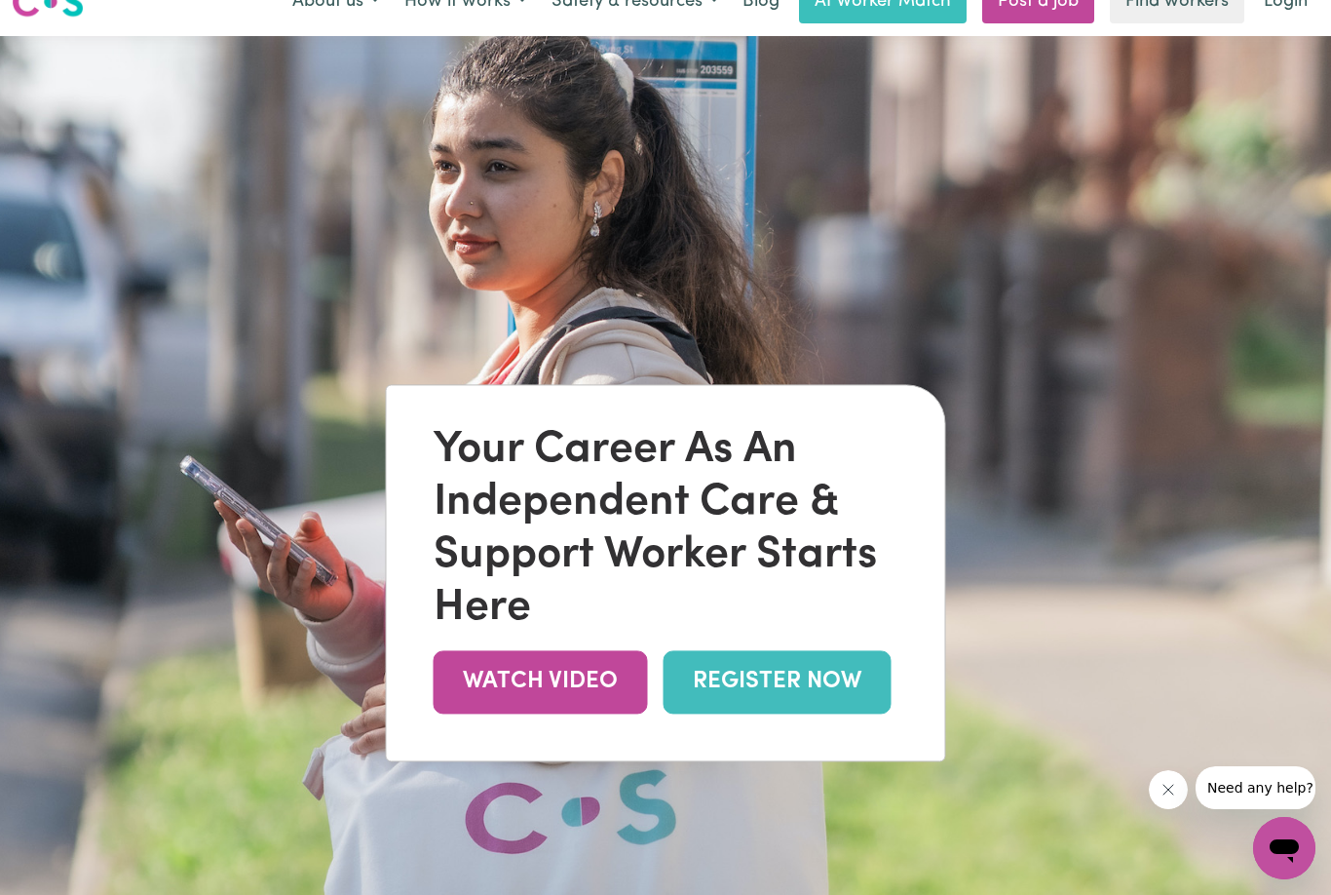
scroll to position [31, 0]
click at [769, 714] on link "REGISTER NOW" at bounding box center [778, 682] width 228 height 63
